Goal: Task Accomplishment & Management: Manage account settings

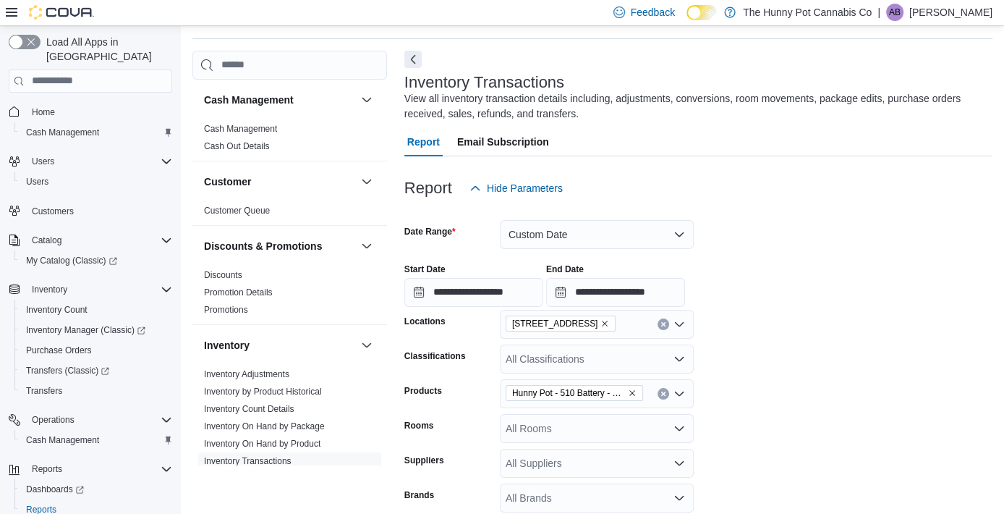
scroll to position [48, 0]
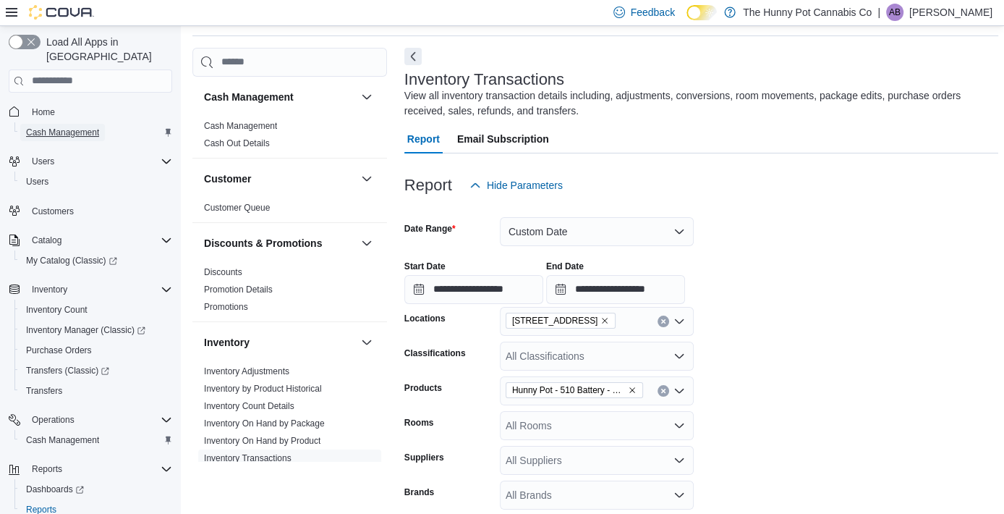
click at [51, 127] on span "Cash Management" at bounding box center [62, 133] width 73 height 12
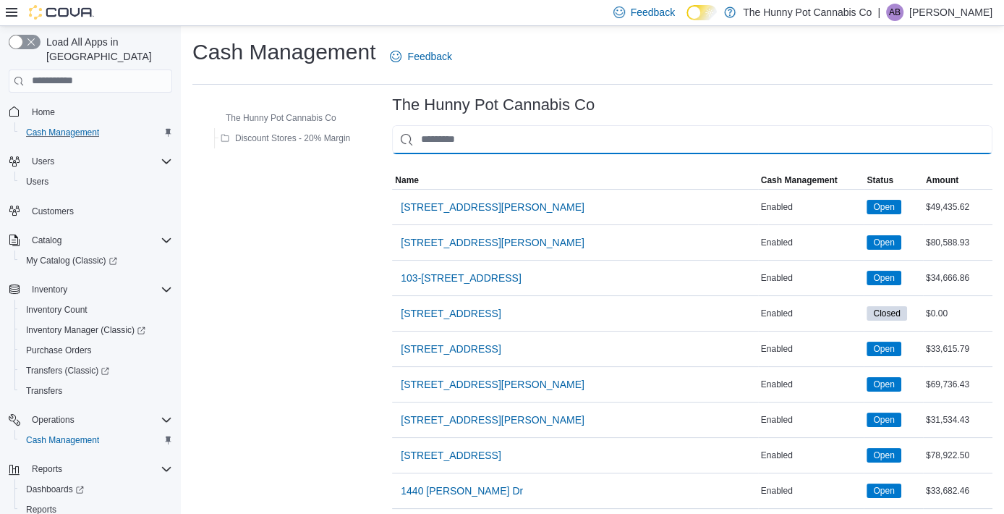
click at [469, 151] on input "This is a search bar. As you type, the results lower in the page will automatic…" at bounding box center [692, 139] width 600 height 29
type input "**"
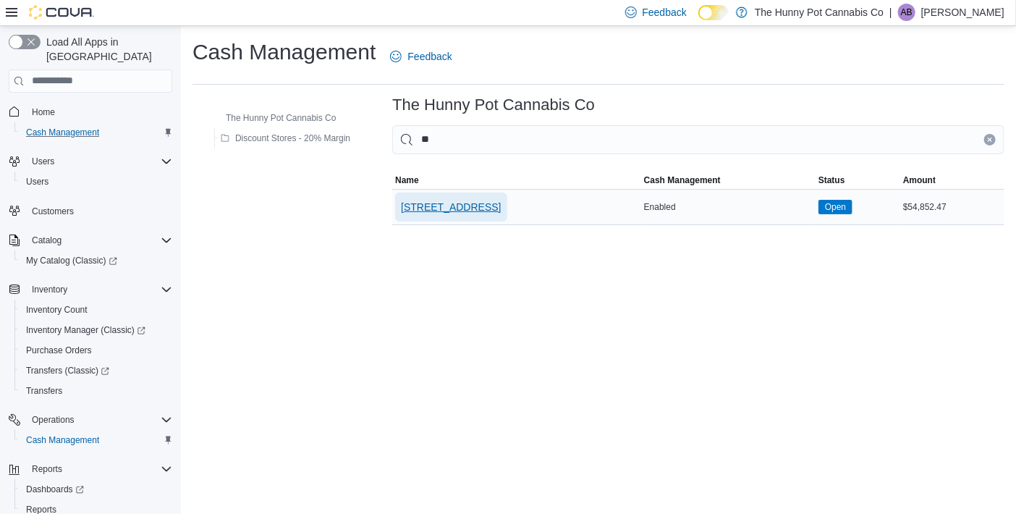
click at [471, 201] on span "[STREET_ADDRESS]" at bounding box center [451, 207] width 100 height 14
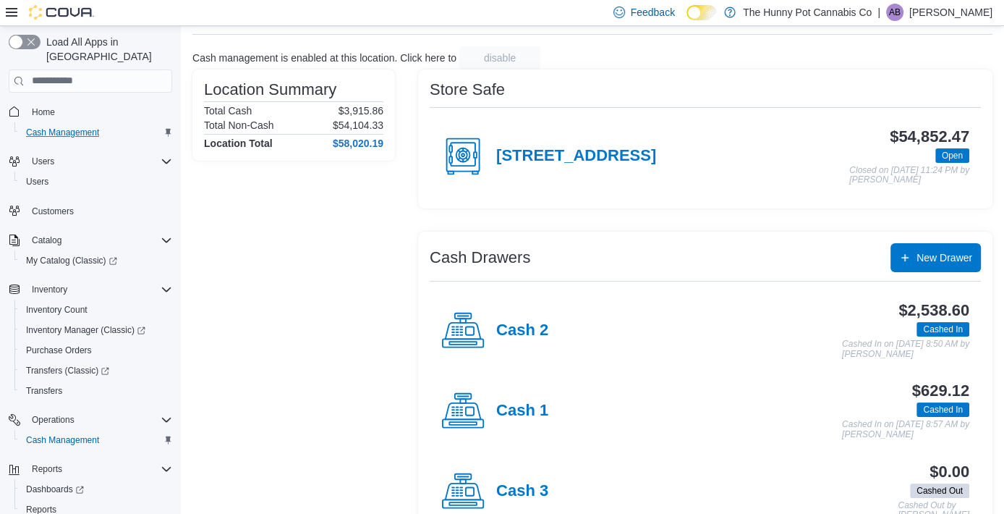
scroll to position [77, 0]
click at [513, 323] on h4 "Cash 2" at bounding box center [522, 329] width 52 height 19
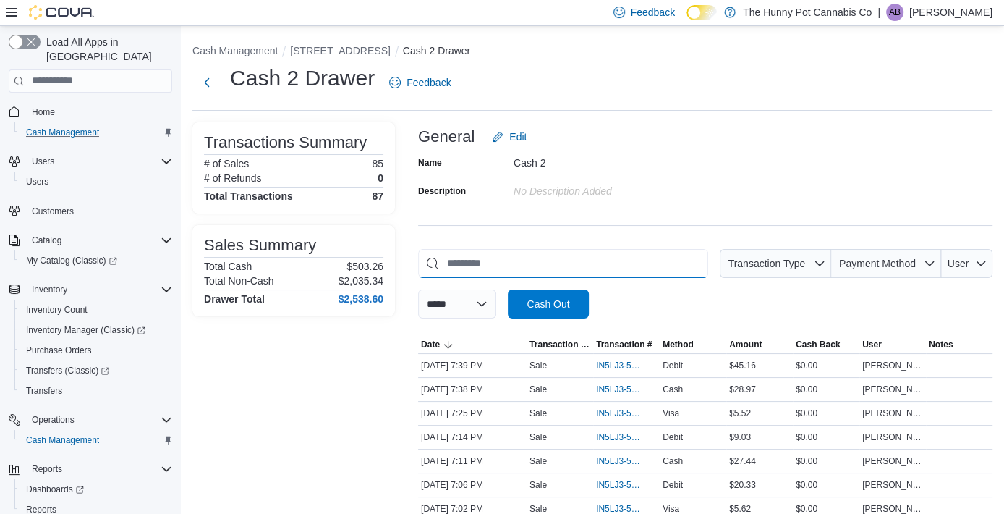
click at [527, 268] on input "This is a search bar. As you type, the results lower in the page will automatic…" at bounding box center [563, 263] width 290 height 29
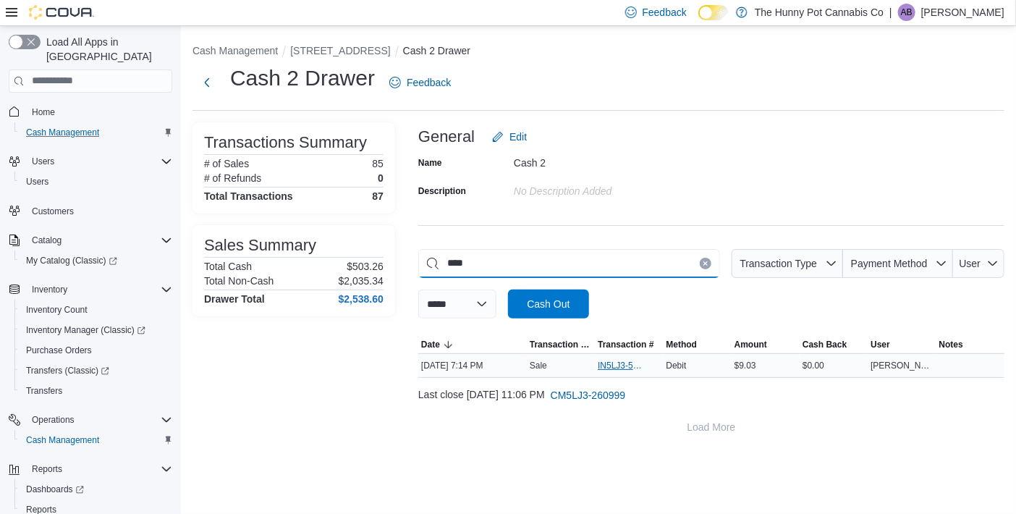
type input "****"
click at [616, 370] on span "IN5LJ3-5758253" at bounding box center [628, 365] width 62 height 17
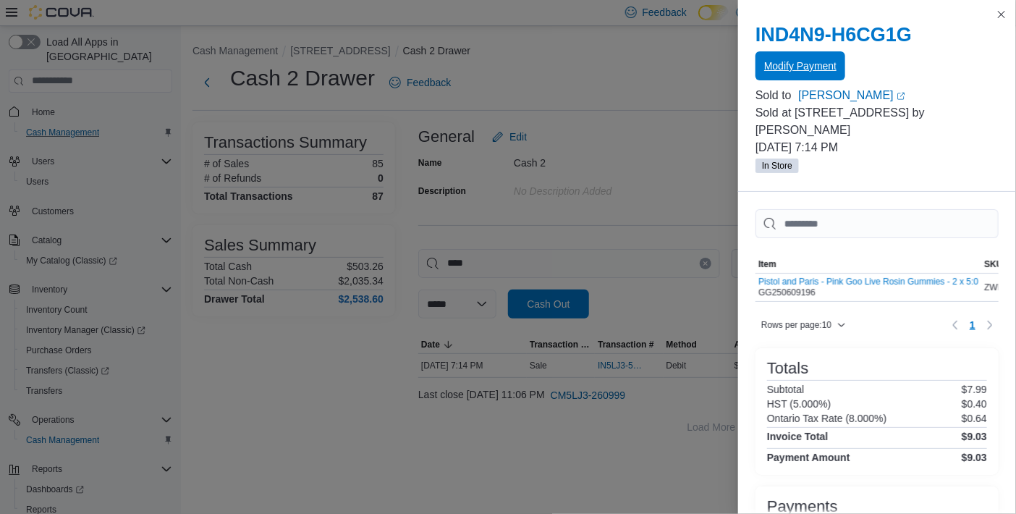
click at [788, 68] on span "Modify Payment" at bounding box center [800, 66] width 72 height 14
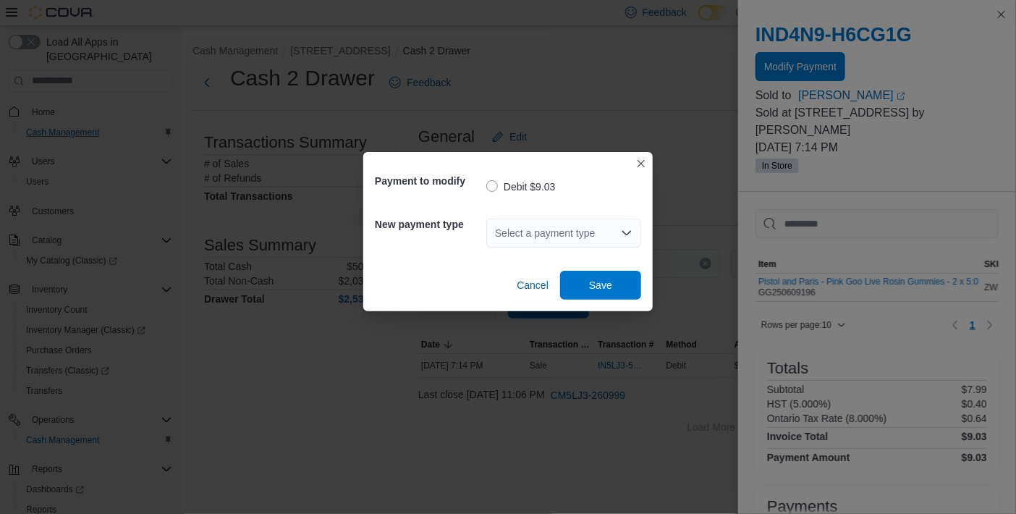
click at [531, 234] on div "Select a payment type" at bounding box center [563, 232] width 155 height 29
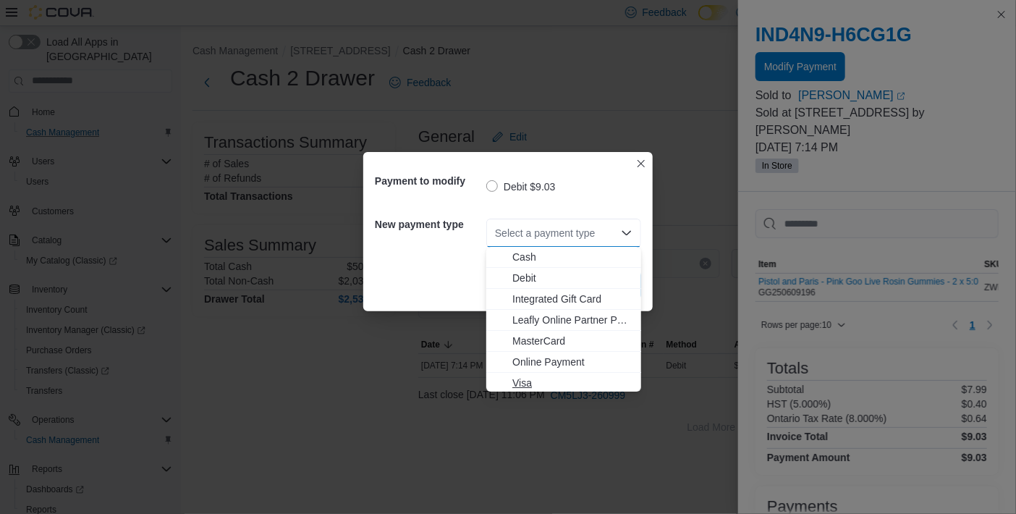
click at [540, 380] on span "Visa" at bounding box center [572, 382] width 120 height 14
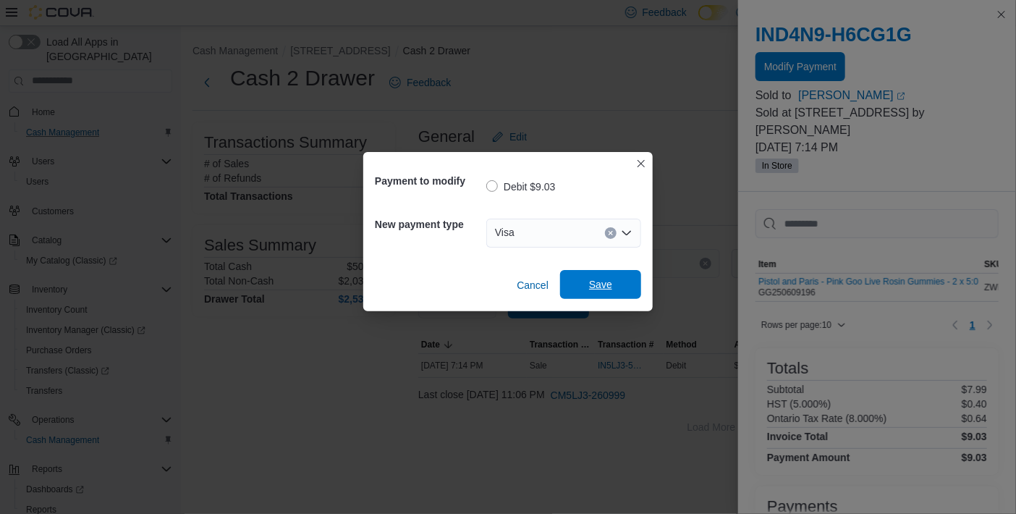
click at [613, 284] on span "Save" at bounding box center [601, 284] width 64 height 29
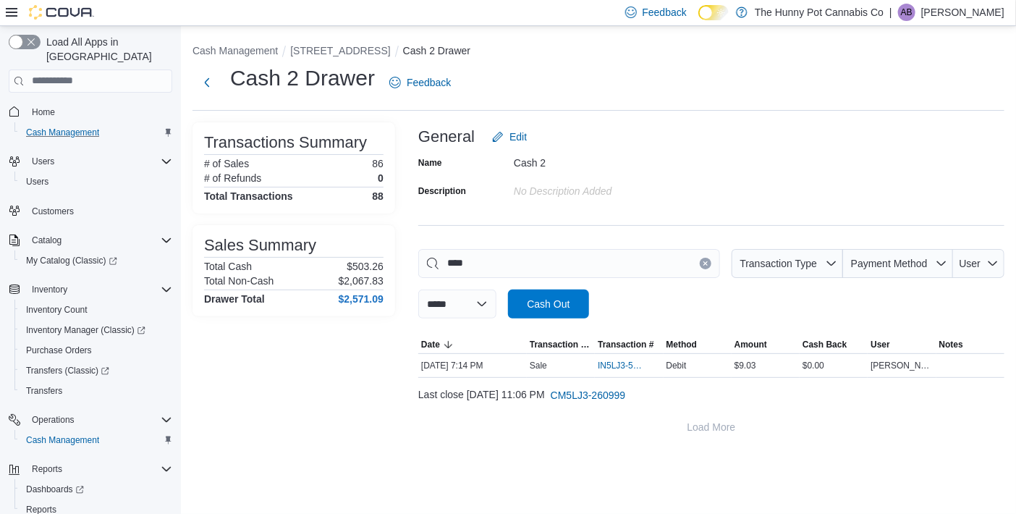
click at [699, 263] on button "Clear input" at bounding box center [705, 263] width 12 height 12
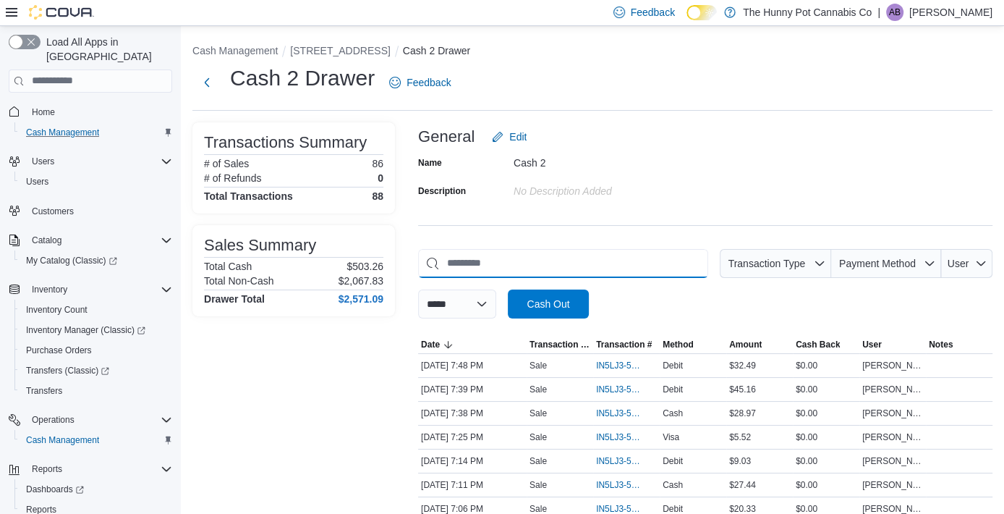
click at [639, 258] on input "This is a search bar. As you type, the results lower in the page will automatic…" at bounding box center [563, 263] width 290 height 29
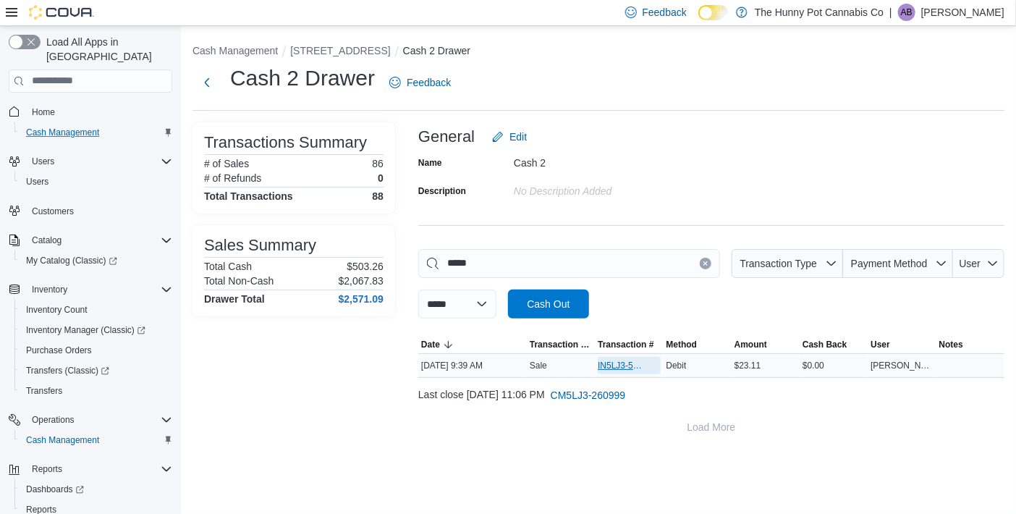
click at [623, 363] on span "IN5LJ3-5754532" at bounding box center [621, 365] width 48 height 12
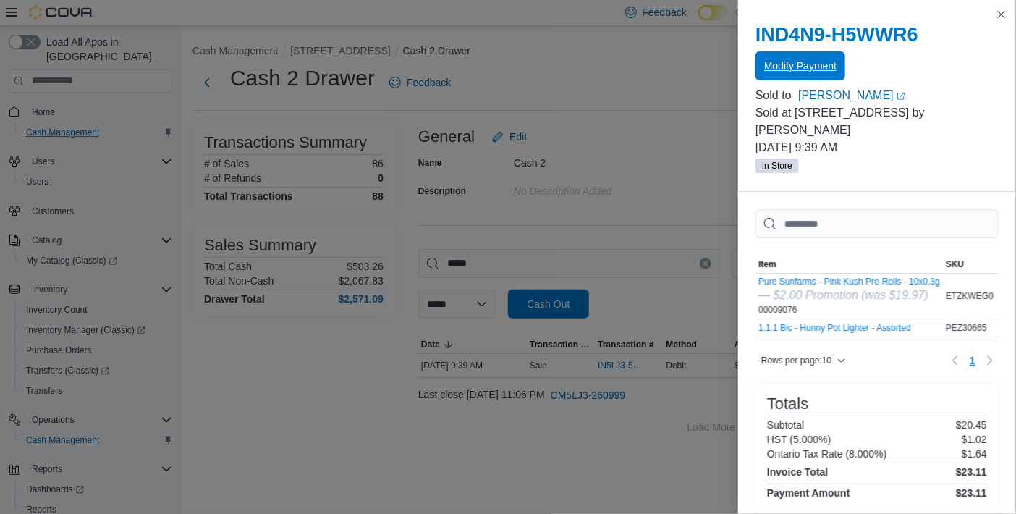
click at [801, 74] on span "Modify Payment" at bounding box center [800, 65] width 72 height 29
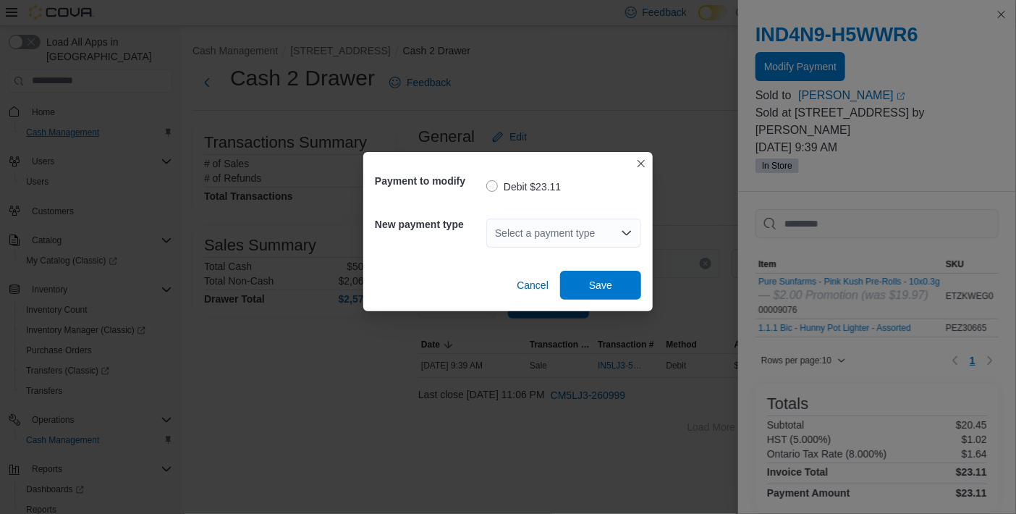
click at [543, 232] on div "Select a payment type" at bounding box center [563, 232] width 155 height 29
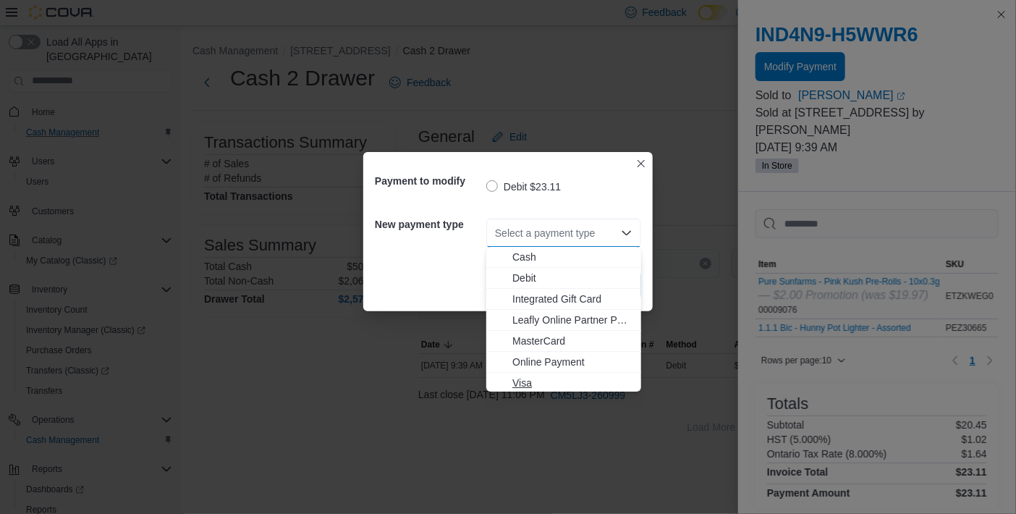
click at [545, 378] on span "Visa" at bounding box center [572, 382] width 120 height 14
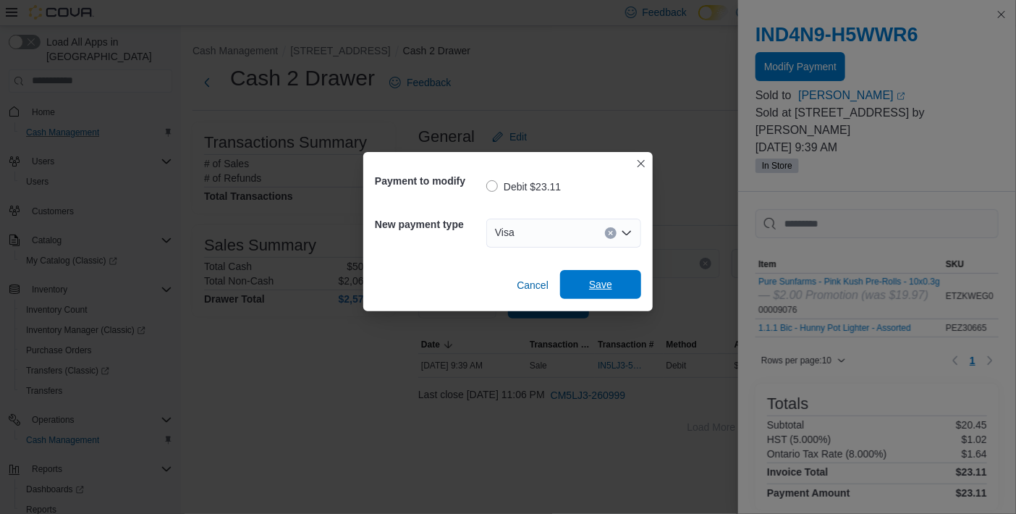
click at [616, 284] on span "Save" at bounding box center [601, 284] width 64 height 29
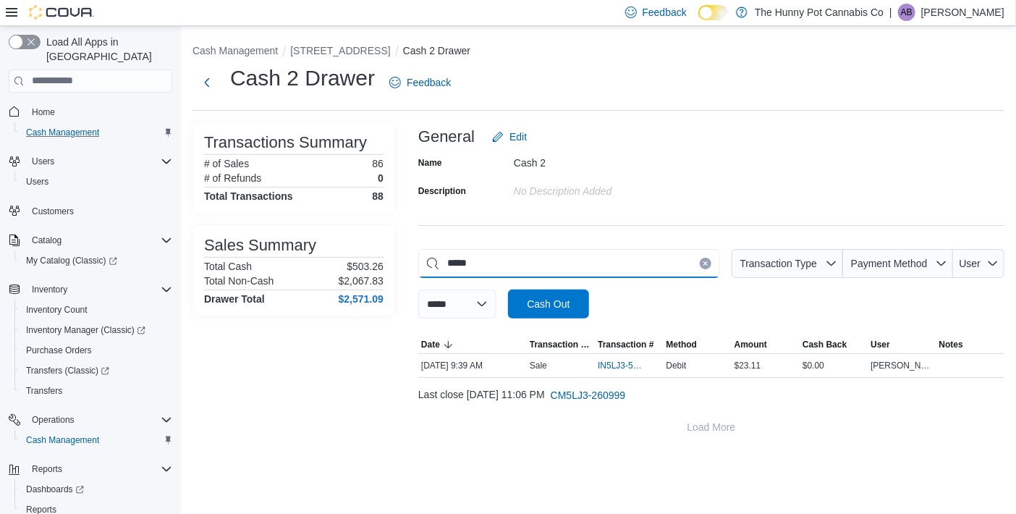
click at [638, 260] on input "*****" at bounding box center [569, 263] width 302 height 29
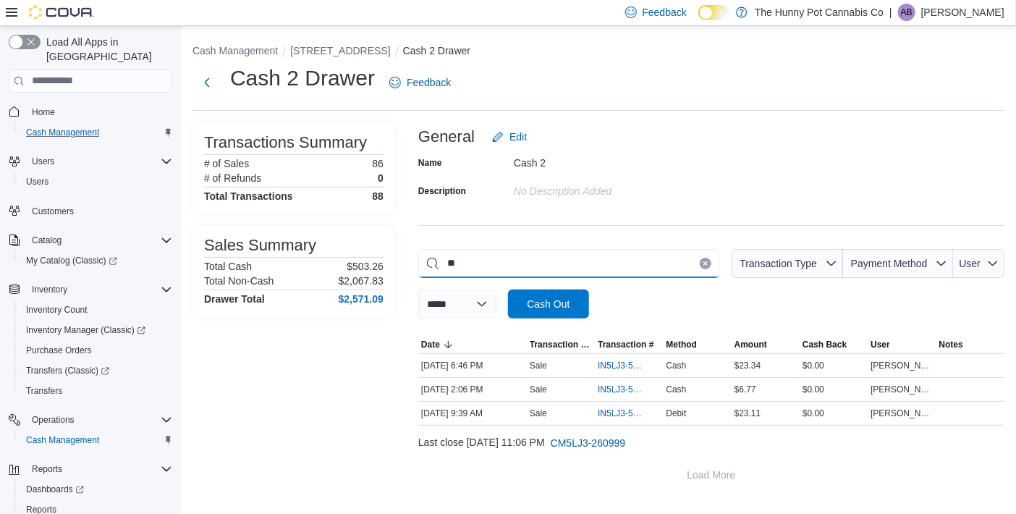
type input "*"
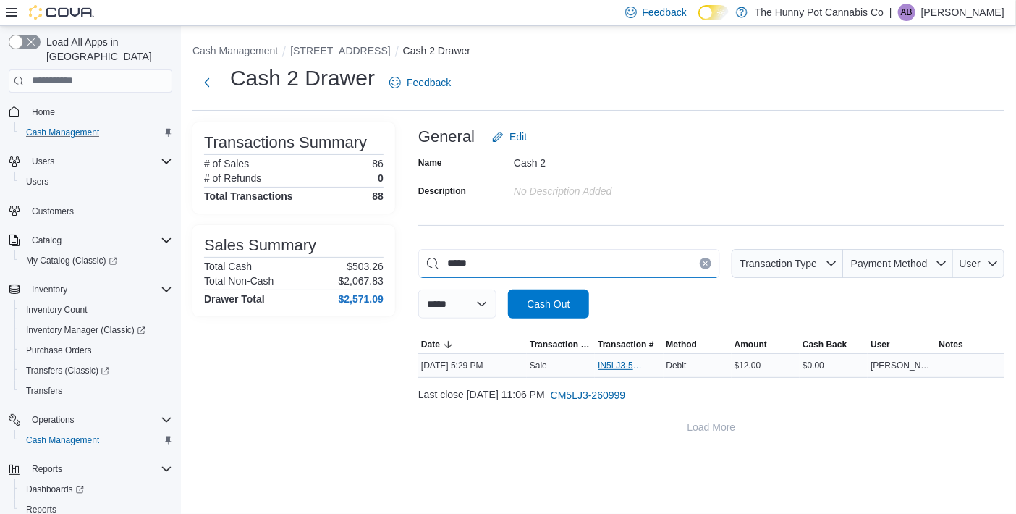
type input "*****"
click at [626, 365] on span "IN5LJ3-5757377" at bounding box center [621, 365] width 48 height 12
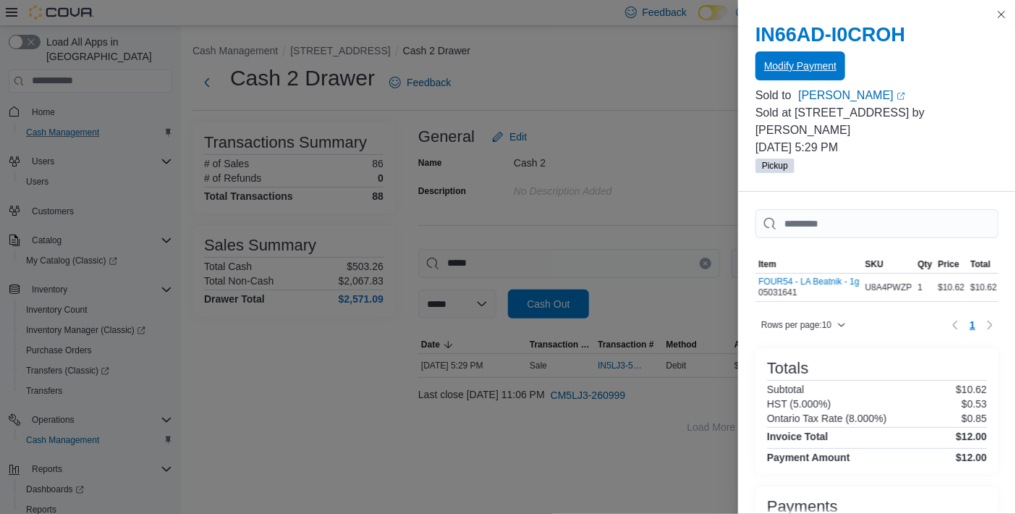
click at [808, 63] on span "Modify Payment" at bounding box center [800, 66] width 72 height 14
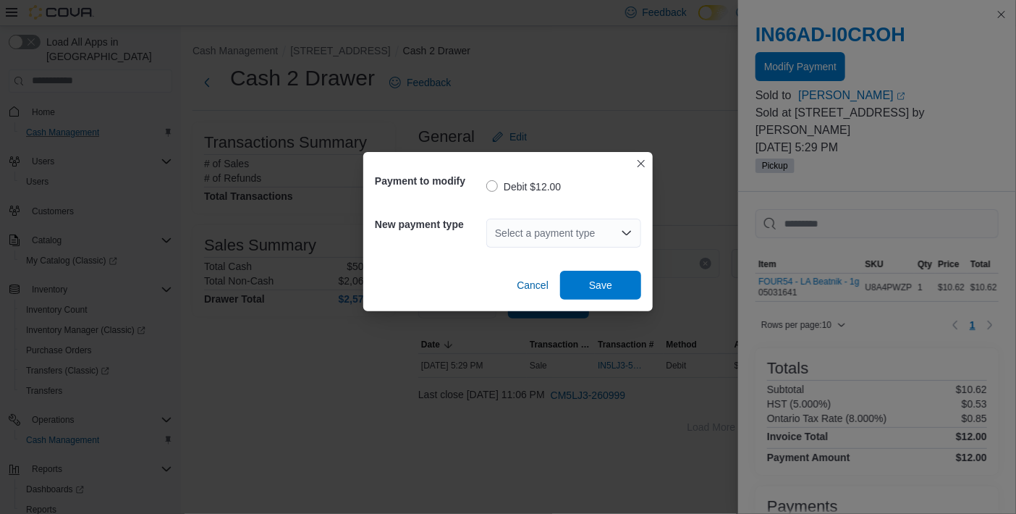
click at [587, 233] on div "Select a payment type" at bounding box center [563, 232] width 155 height 29
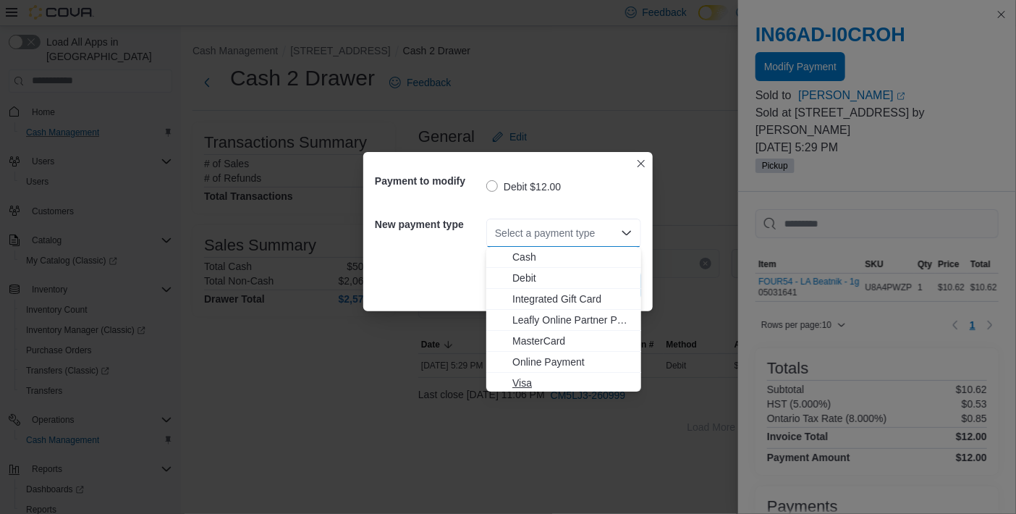
click at [545, 387] on span "Visa" at bounding box center [572, 382] width 120 height 14
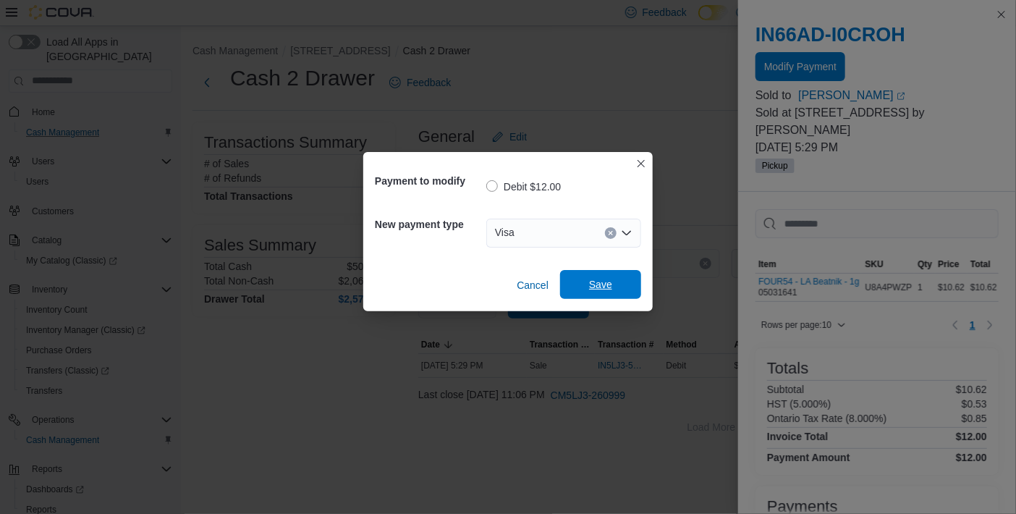
click at [589, 289] on span "Save" at bounding box center [600, 284] width 23 height 14
